Goal: Task Accomplishment & Management: Manage account settings

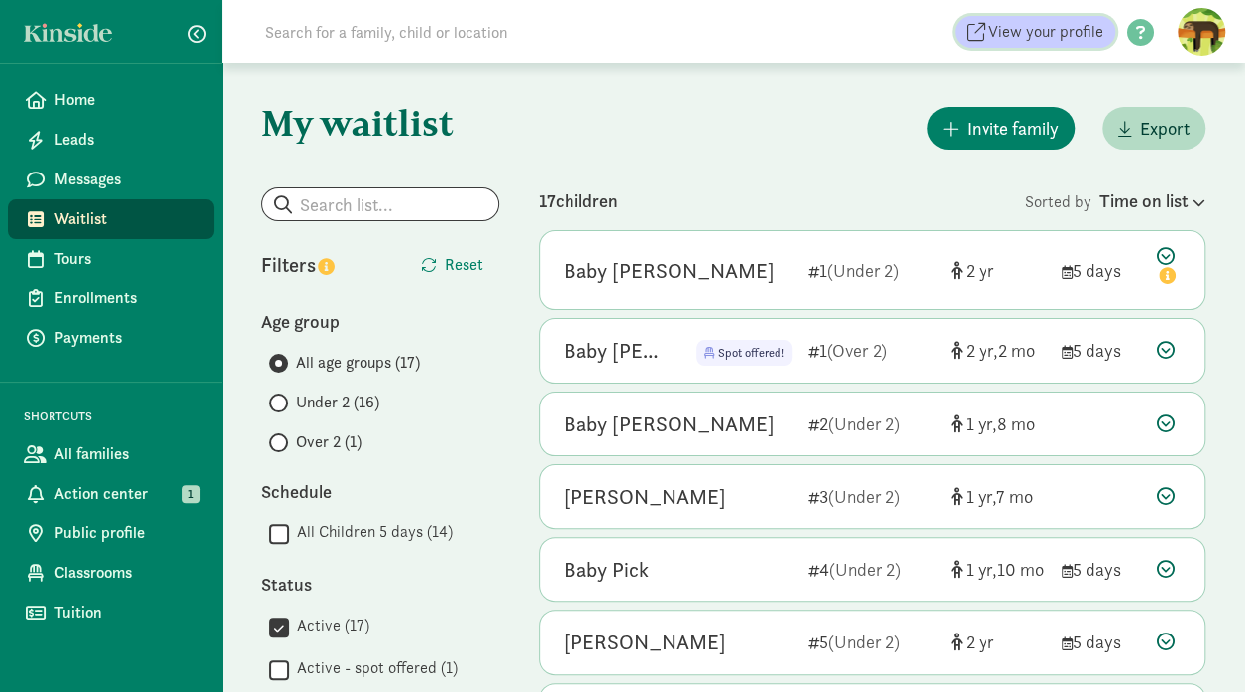
click at [997, 30] on span "View your profile" at bounding box center [1046, 32] width 115 height 24
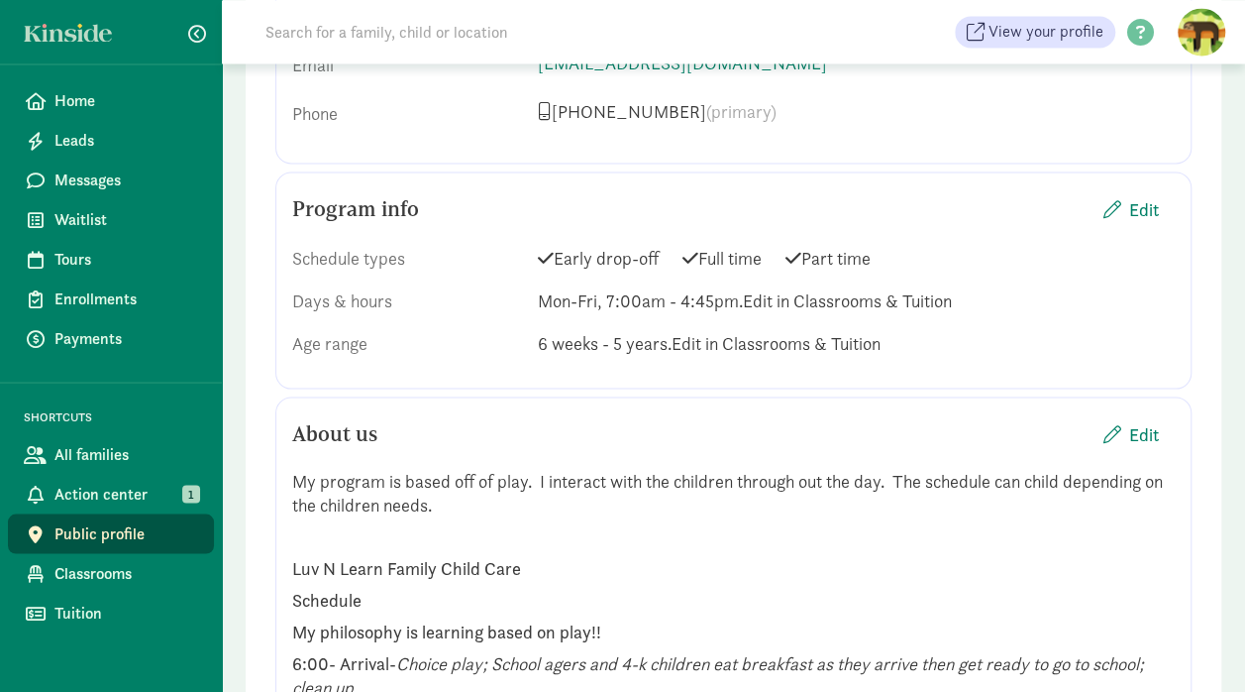
scroll to position [1775, 0]
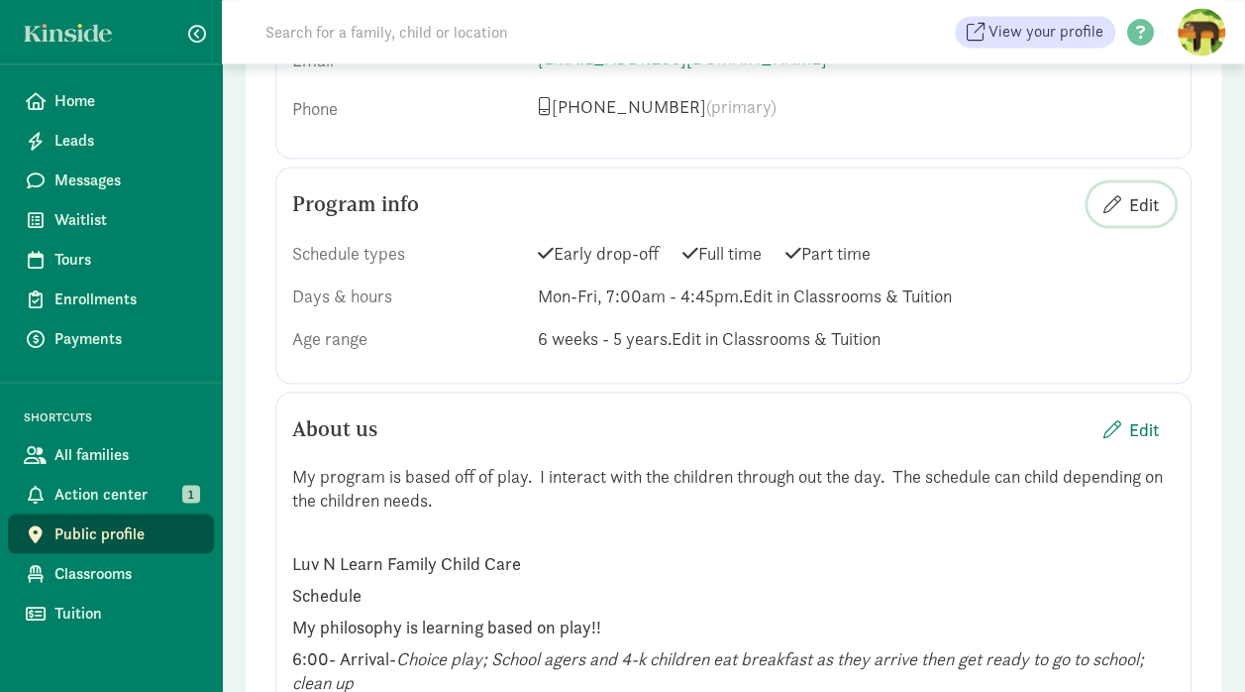
click at [1141, 198] on span "Edit" at bounding box center [1145, 203] width 30 height 27
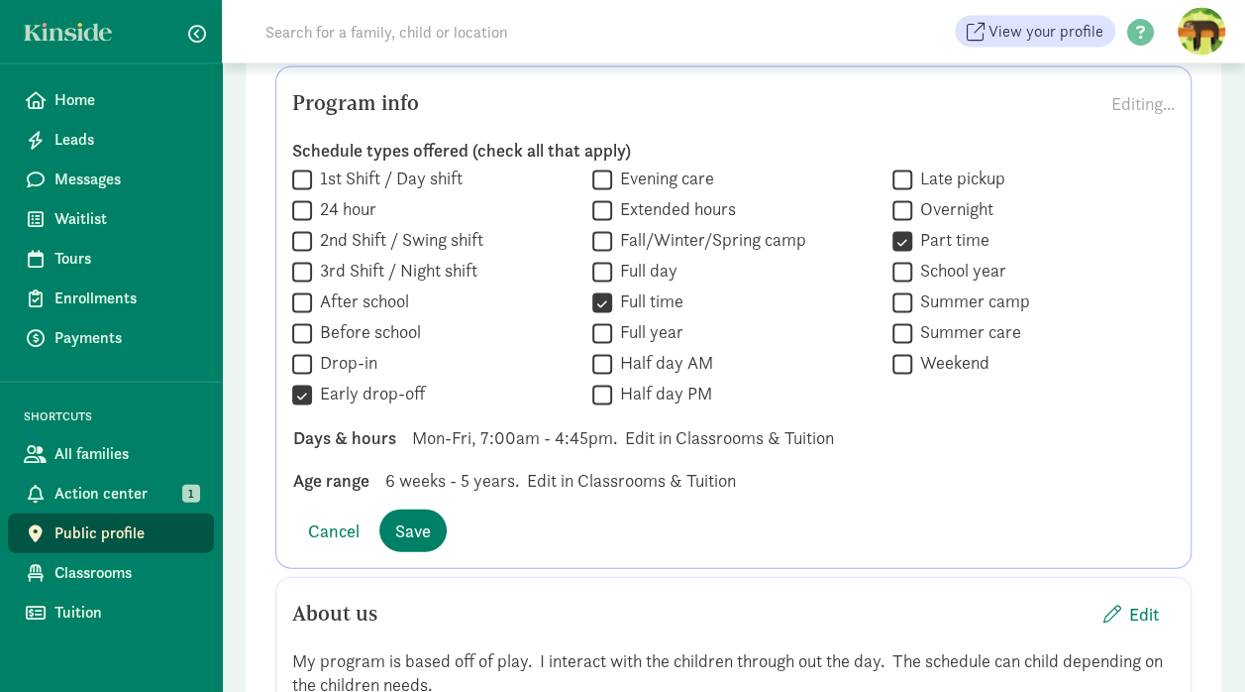
scroll to position [1887, 0]
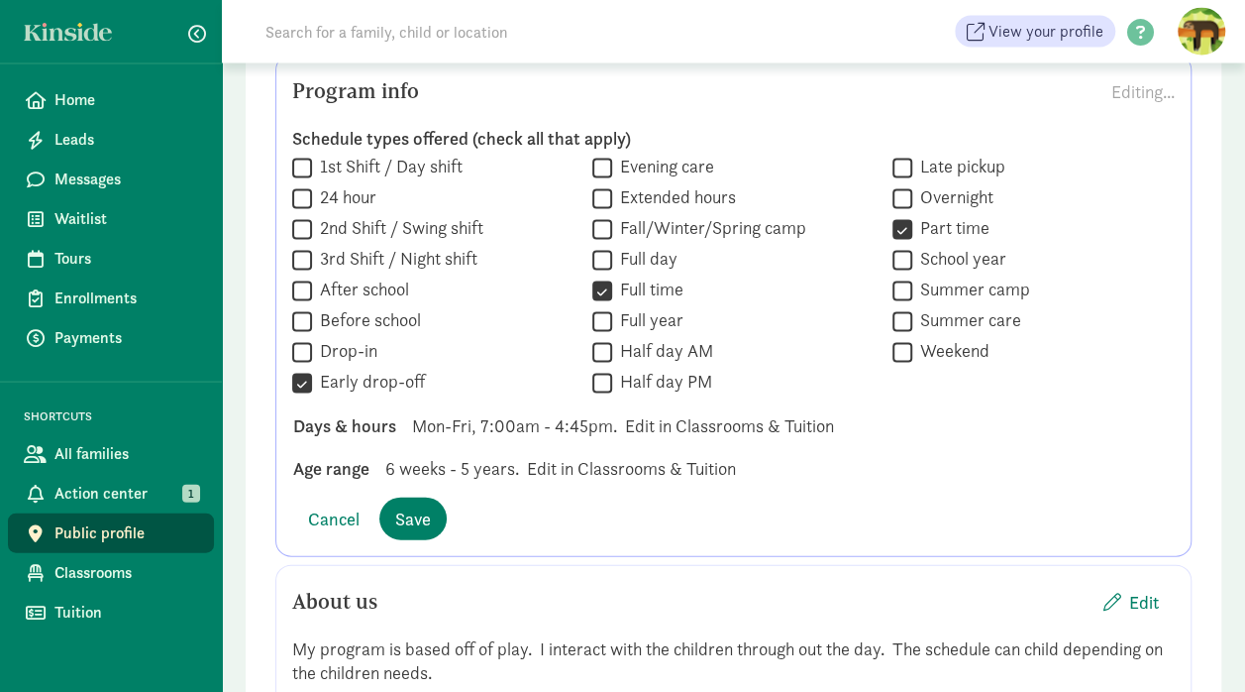
click at [907, 228] on input "Part time" at bounding box center [903, 229] width 20 height 27
checkbox input "false"
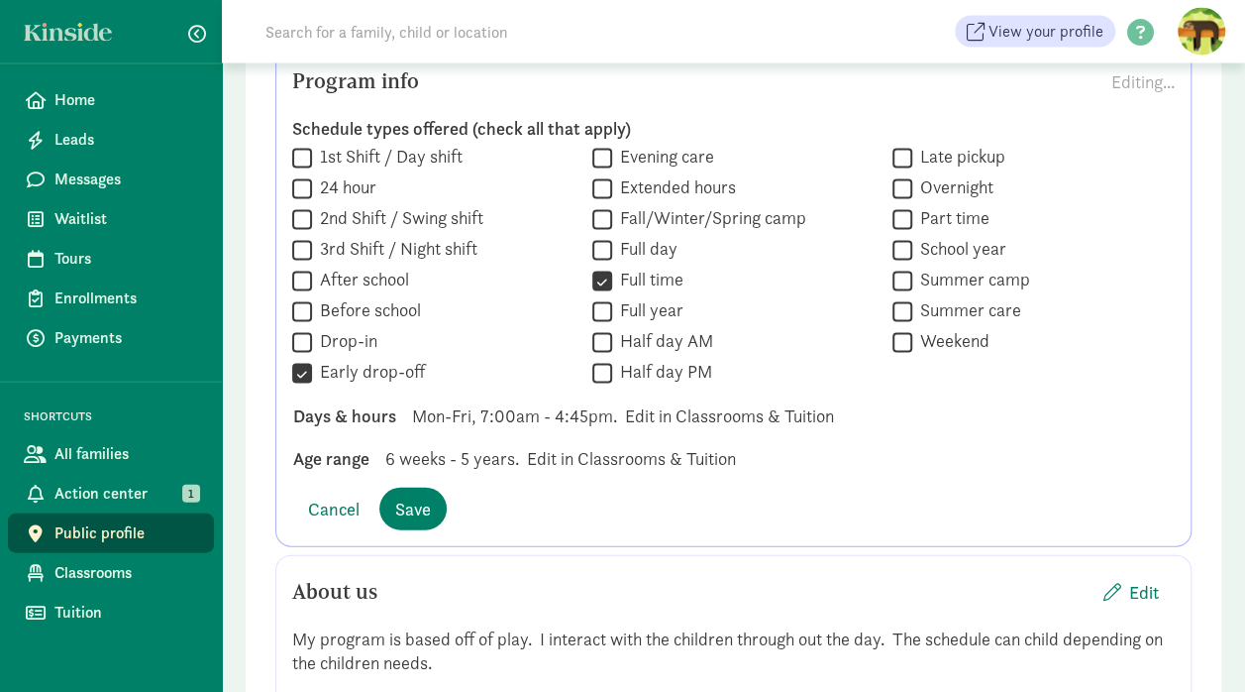
scroll to position [1919, 0]
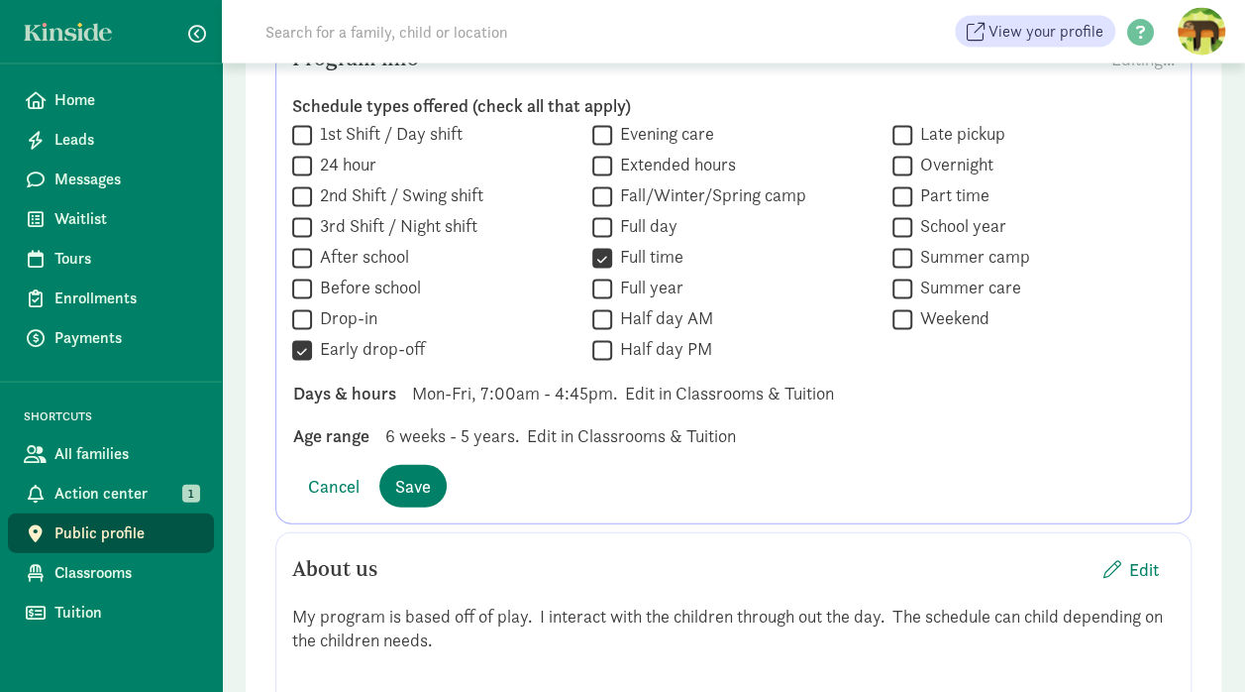
click at [305, 348] on input "Early drop-off" at bounding box center [302, 350] width 20 height 27
checkbox input "false"
click at [403, 484] on span "Save" at bounding box center [413, 486] width 36 height 27
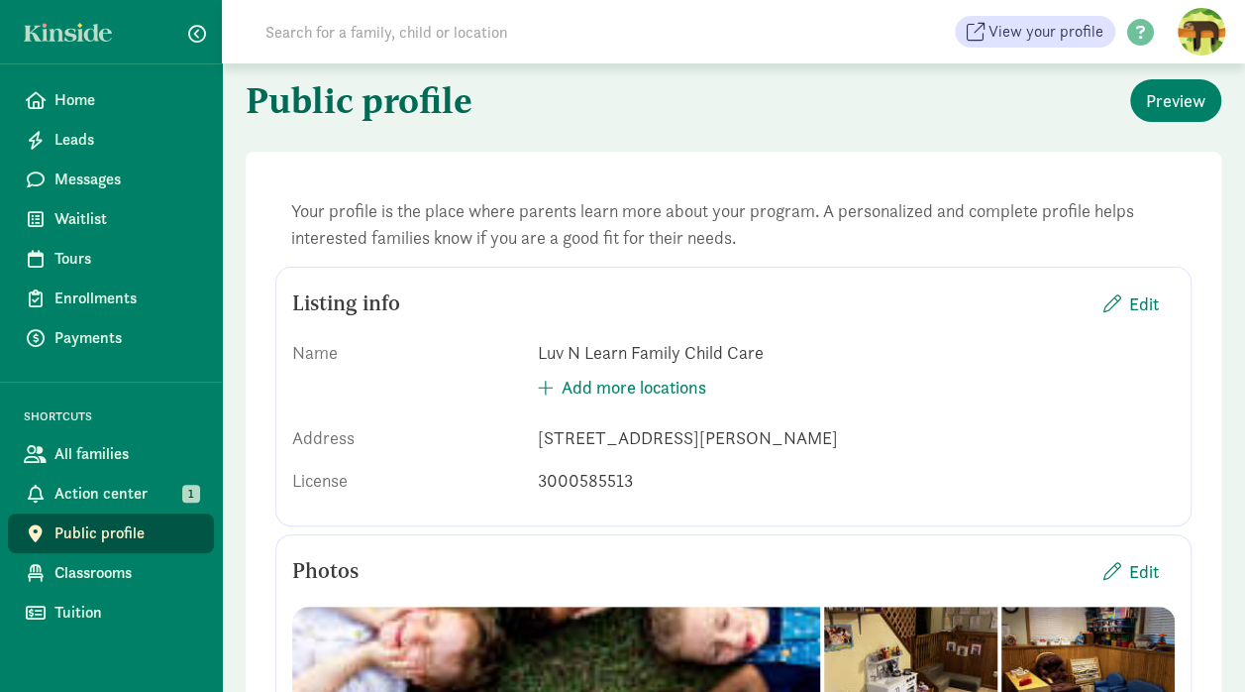
scroll to position [0, 0]
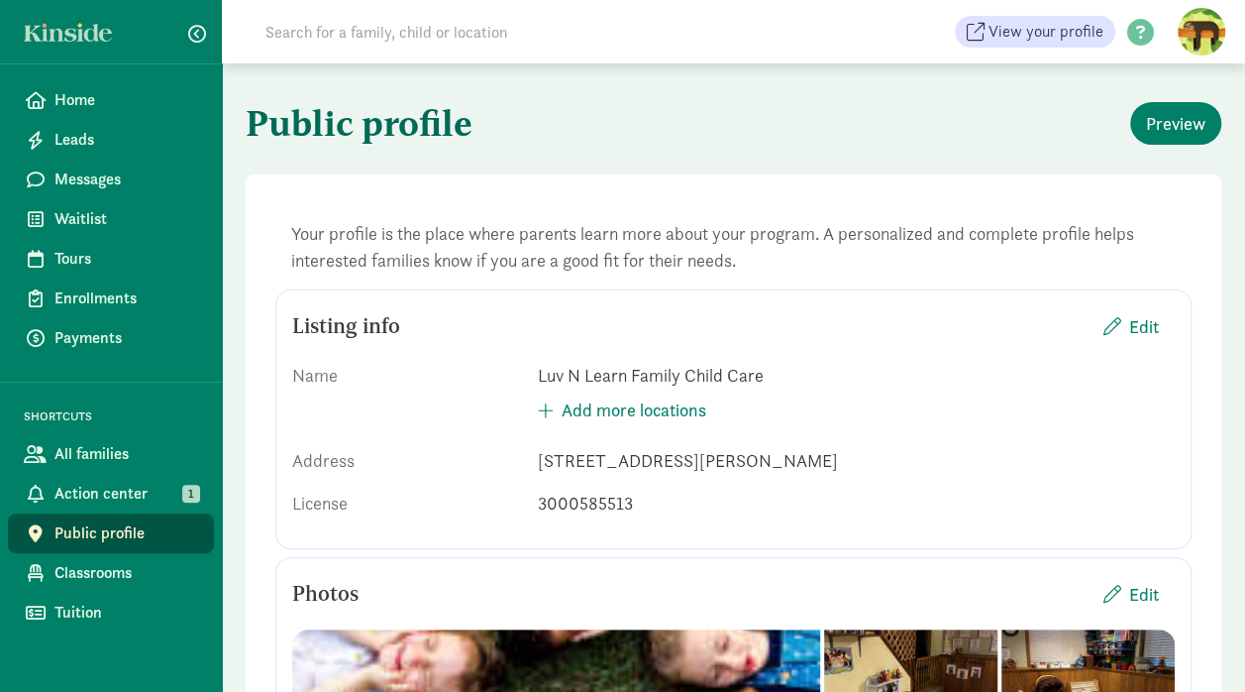
click at [109, 576] on span "Classrooms" at bounding box center [126, 573] width 144 height 24
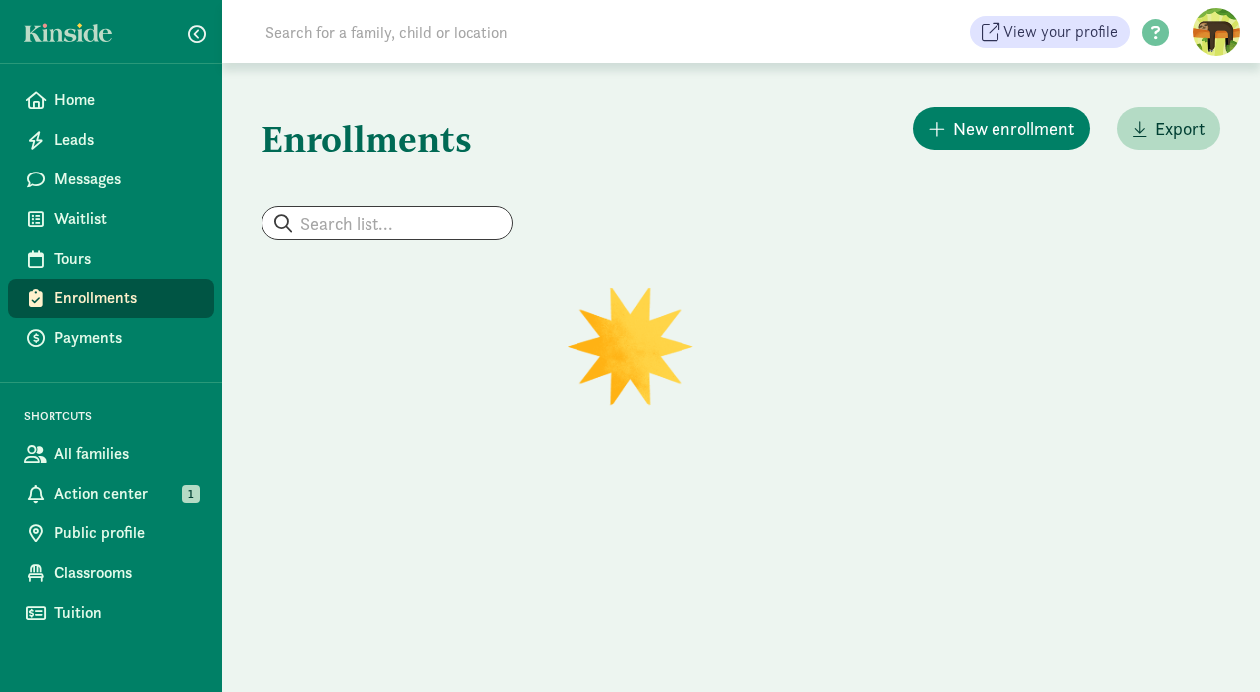
click at [80, 342] on span "Payments" at bounding box center [126, 338] width 144 height 24
